Goal: Task Accomplishment & Management: Use online tool/utility

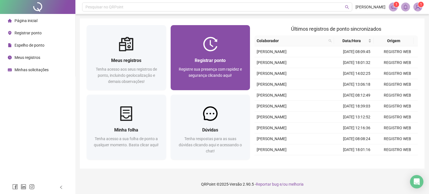
click at [191, 55] on div "Registrar ponto Registre sua presença com rapidez e segurança clicando aqui!" at bounding box center [210, 70] width 80 height 39
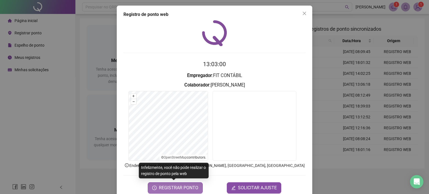
click at [167, 187] on span "REGISTRAR PONTO" at bounding box center [178, 187] width 39 height 7
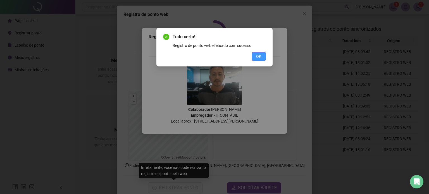
click at [257, 59] on span "OK" at bounding box center [258, 56] width 5 height 6
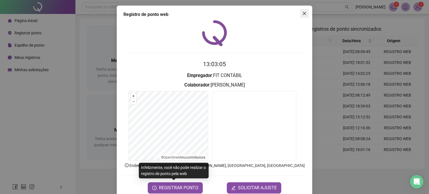
click at [300, 15] on span "Close" at bounding box center [304, 13] width 9 height 4
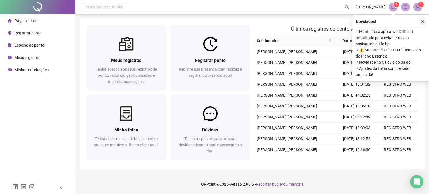
click at [422, 22] on icon "close" at bounding box center [422, 22] width 4 height 4
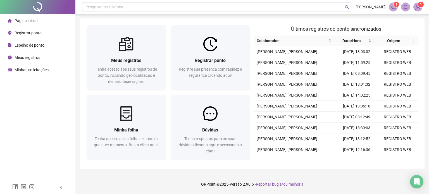
drag, startPoint x: 68, startPoint y: 129, endPoint x: 53, endPoint y: 54, distance: 76.2
click at [70, 123] on div "Página inicial Registrar ponto Espelho de ponto Meus registros Minhas solicitaç…" at bounding box center [37, 90] width 75 height 181
